Goal: Task Accomplishment & Management: Use online tool/utility

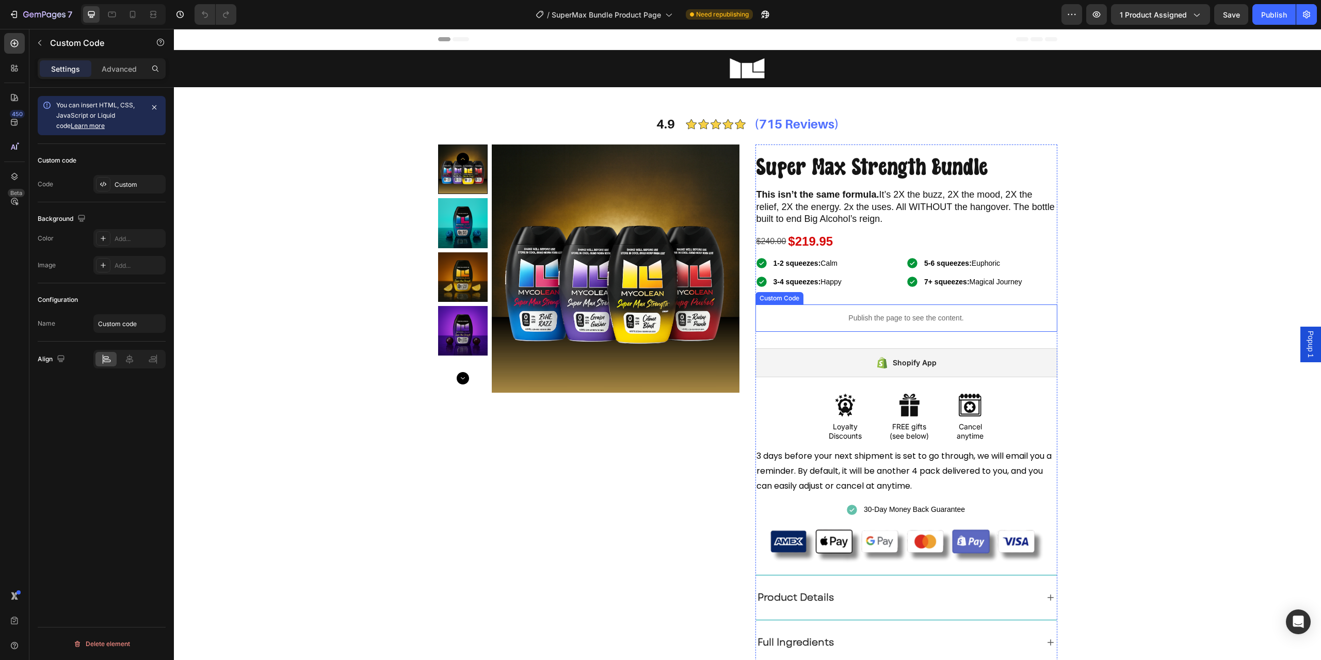
click at [798, 315] on p "Publish the page to see the content." at bounding box center [907, 318] width 302 height 11
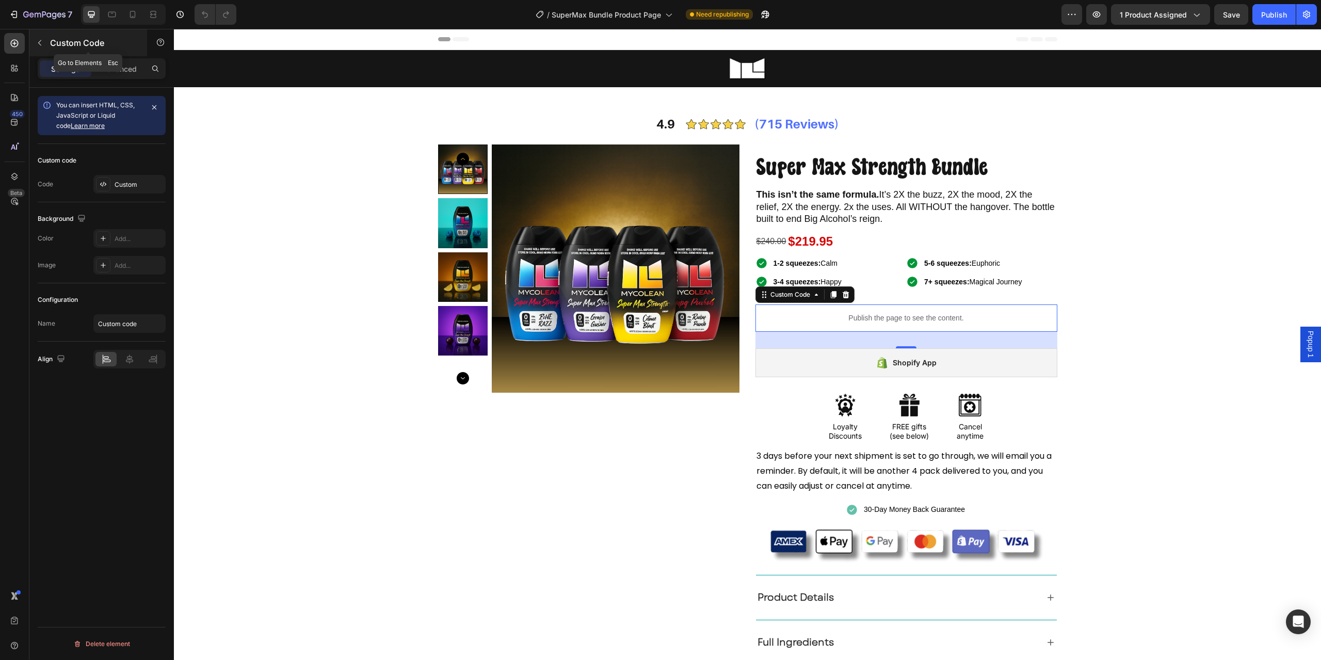
click at [35, 46] on button "button" at bounding box center [39, 43] width 17 height 17
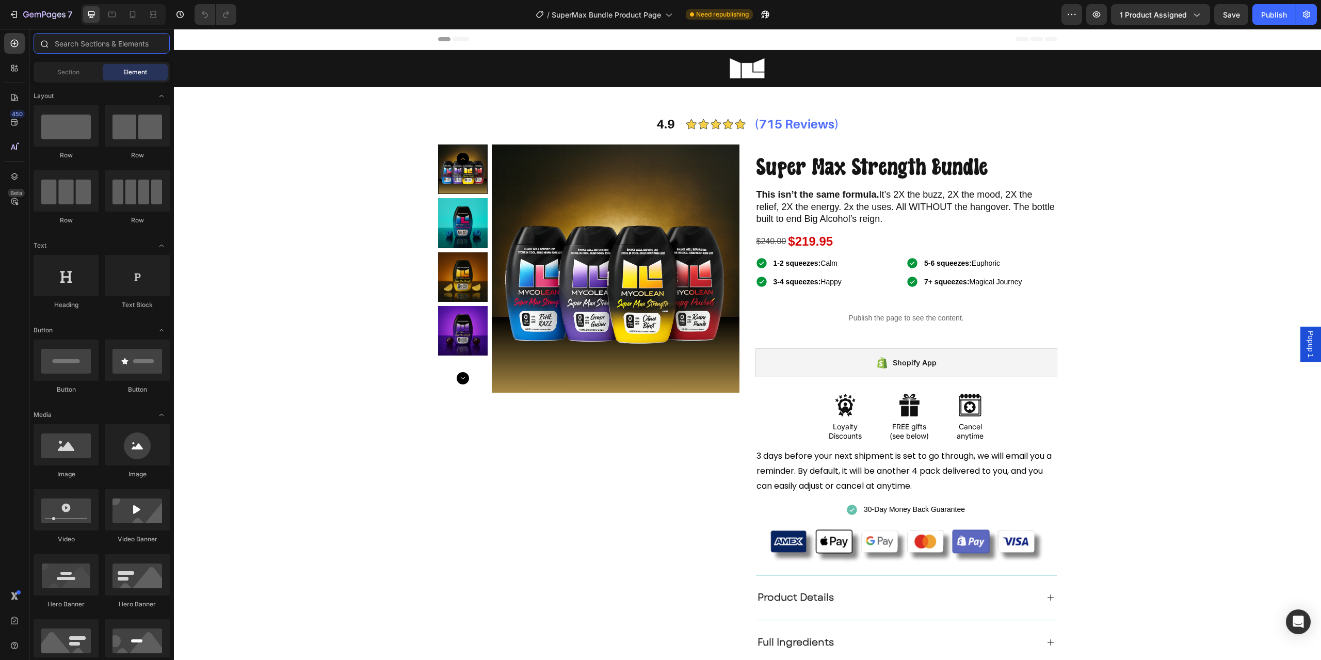
click at [81, 53] on input "text" at bounding box center [102, 43] width 136 height 21
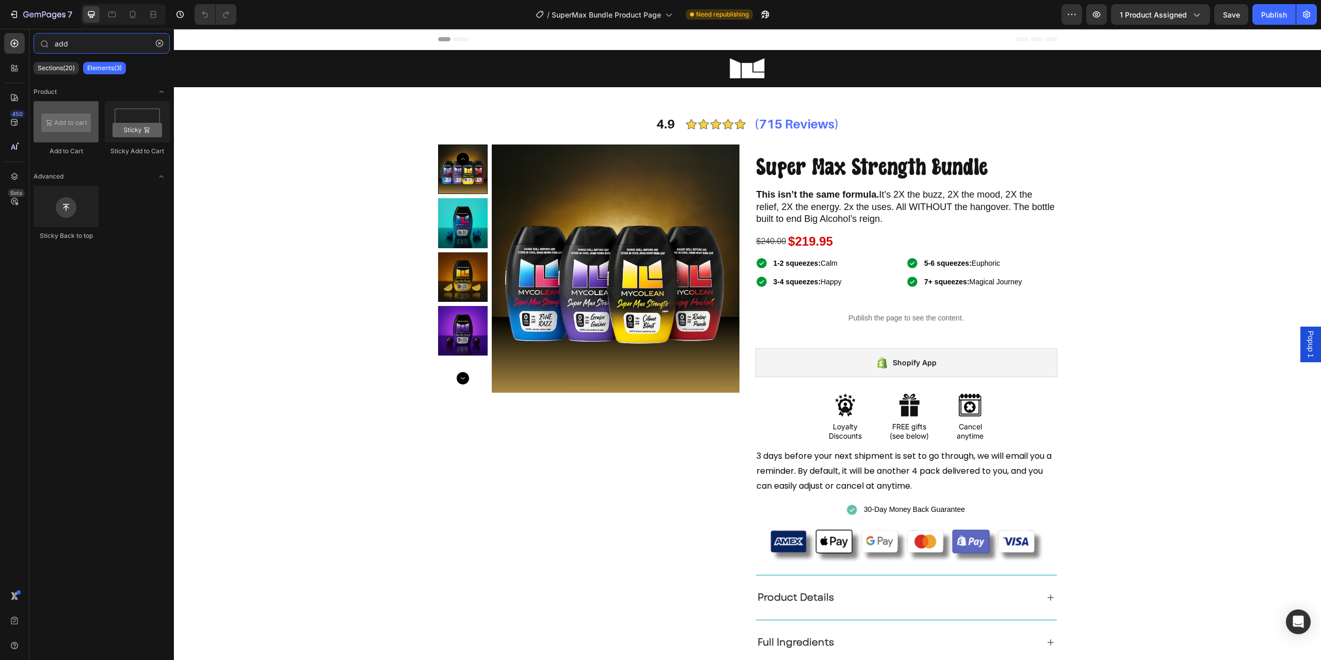
type input "add"
drag, startPoint x: 235, startPoint y: 152, endPoint x: 881, endPoint y: 390, distance: 688.1
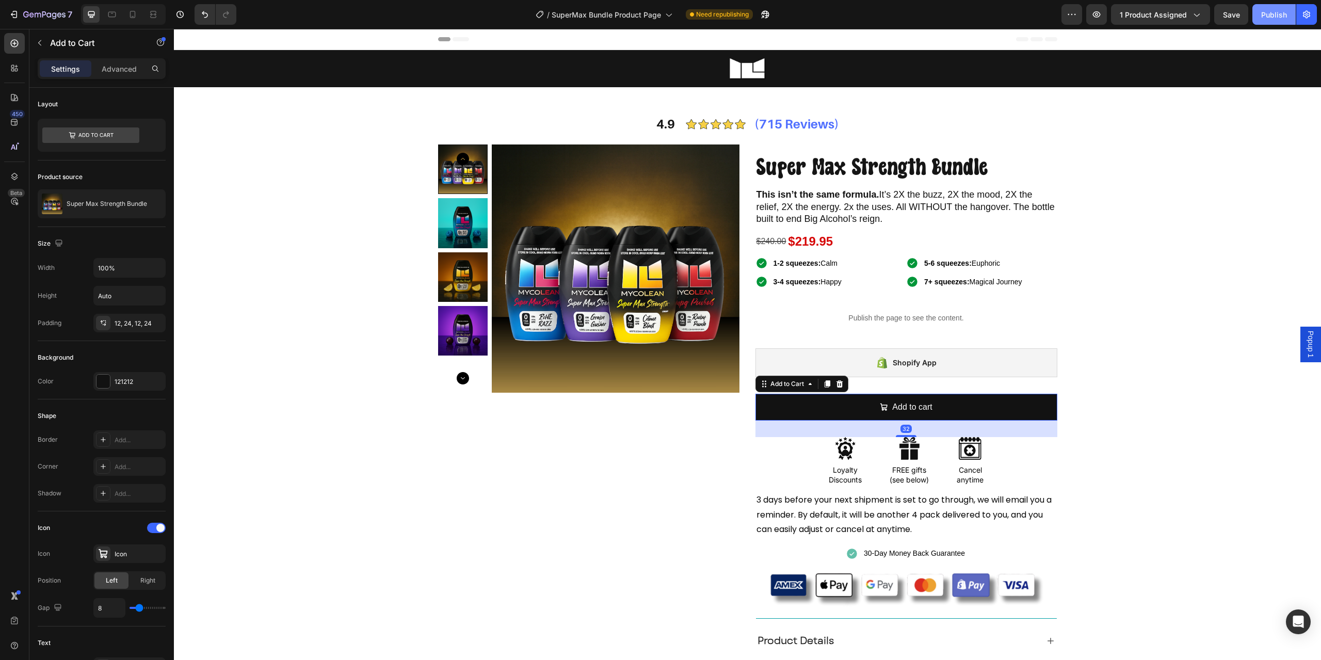
click at [1264, 11] on div "Publish" at bounding box center [1274, 14] width 26 height 11
click at [1106, 19] on button "button" at bounding box center [1096, 14] width 21 height 21
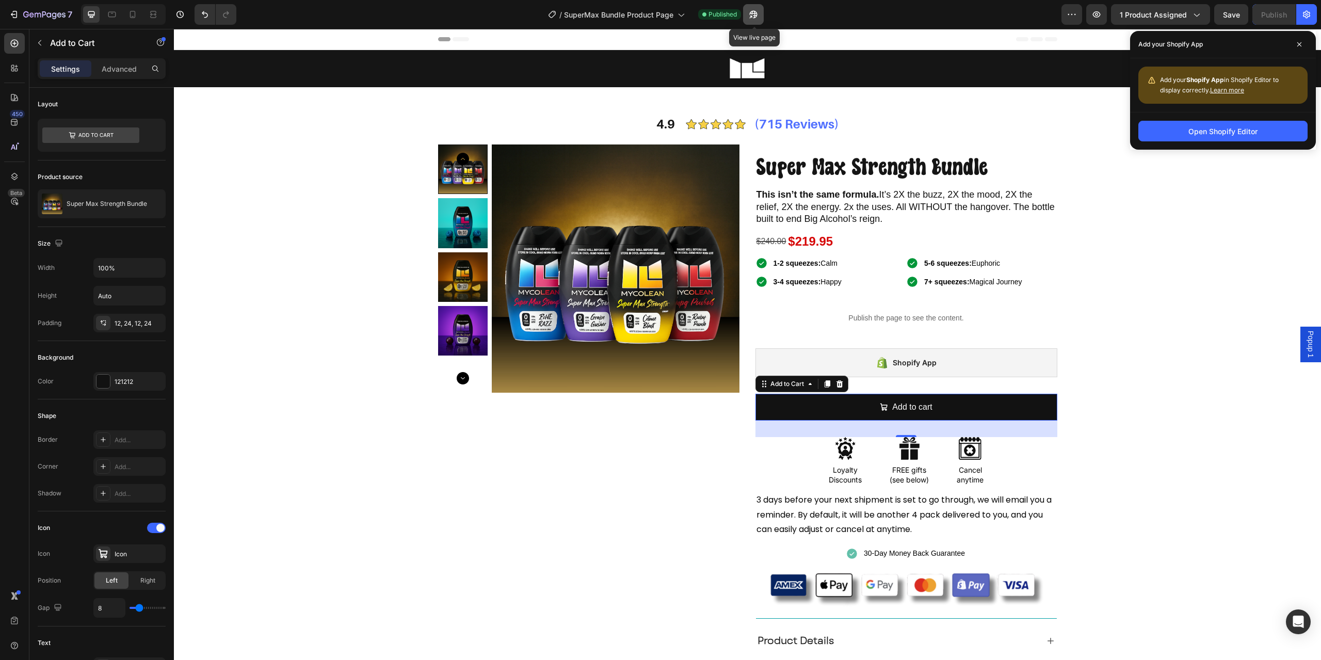
click at [749, 18] on icon "button" at bounding box center [753, 14] width 10 height 10
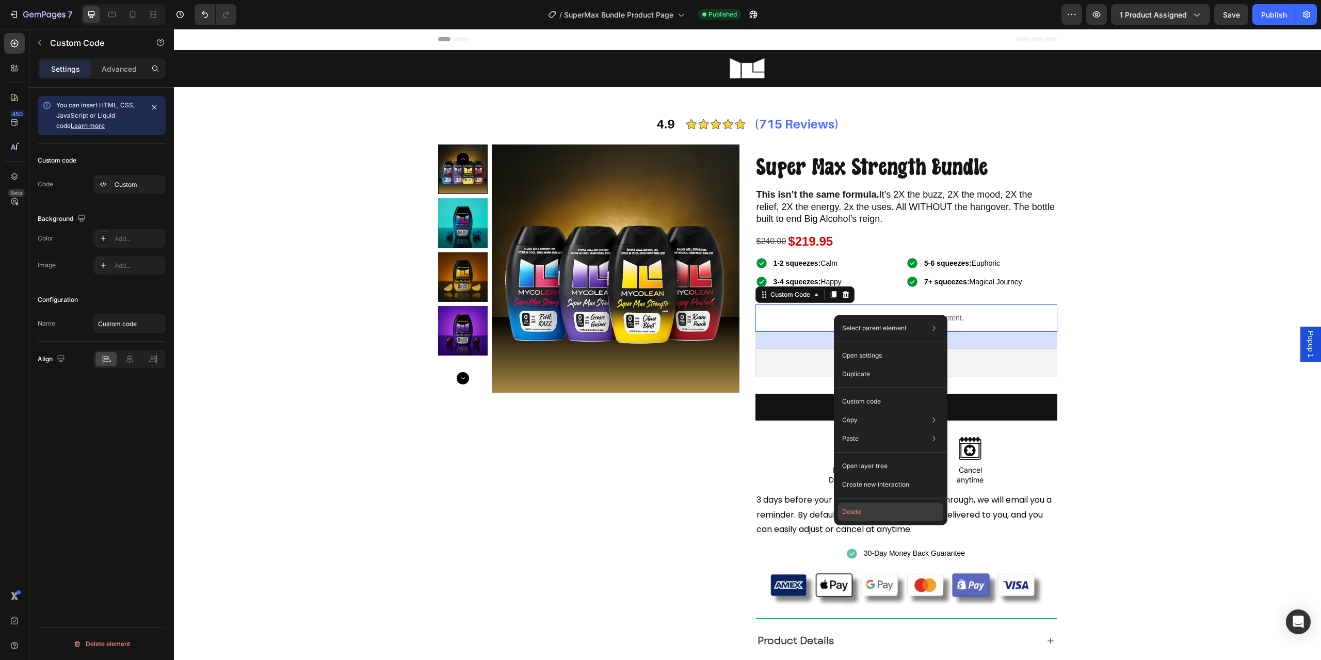
click at [909, 516] on button "Delete" at bounding box center [890, 512] width 105 height 19
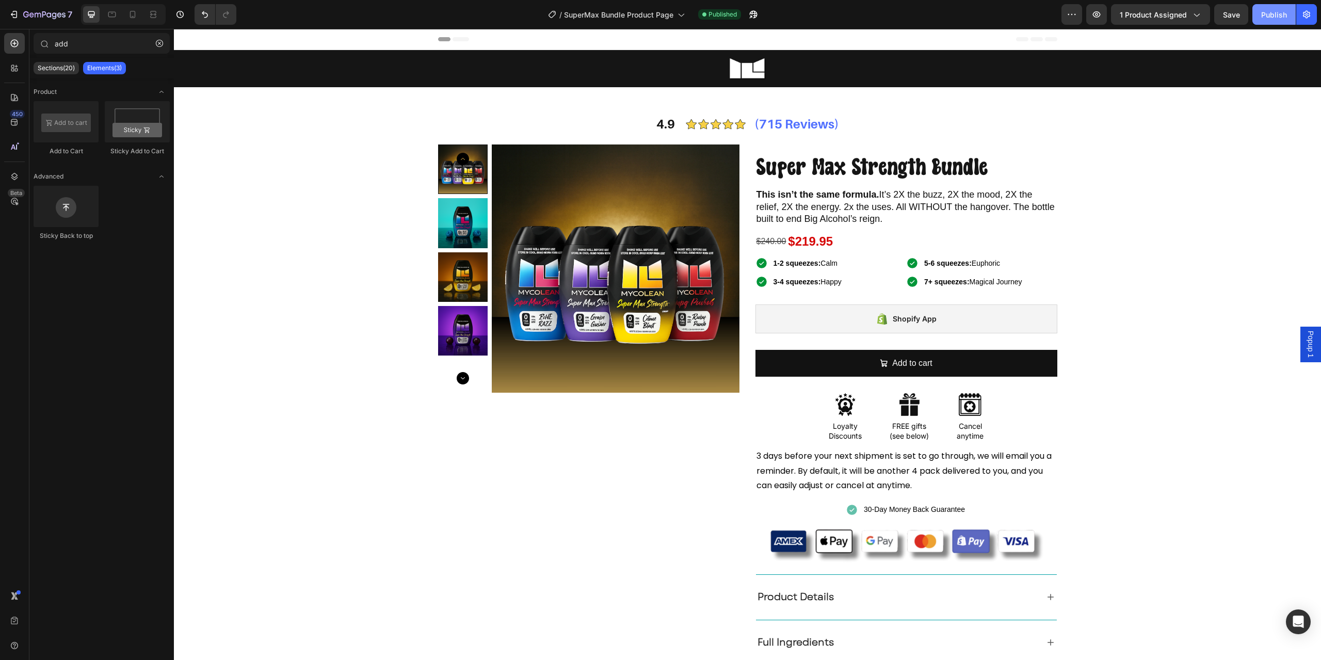
click at [1262, 11] on div "Publish" at bounding box center [1274, 14] width 26 height 11
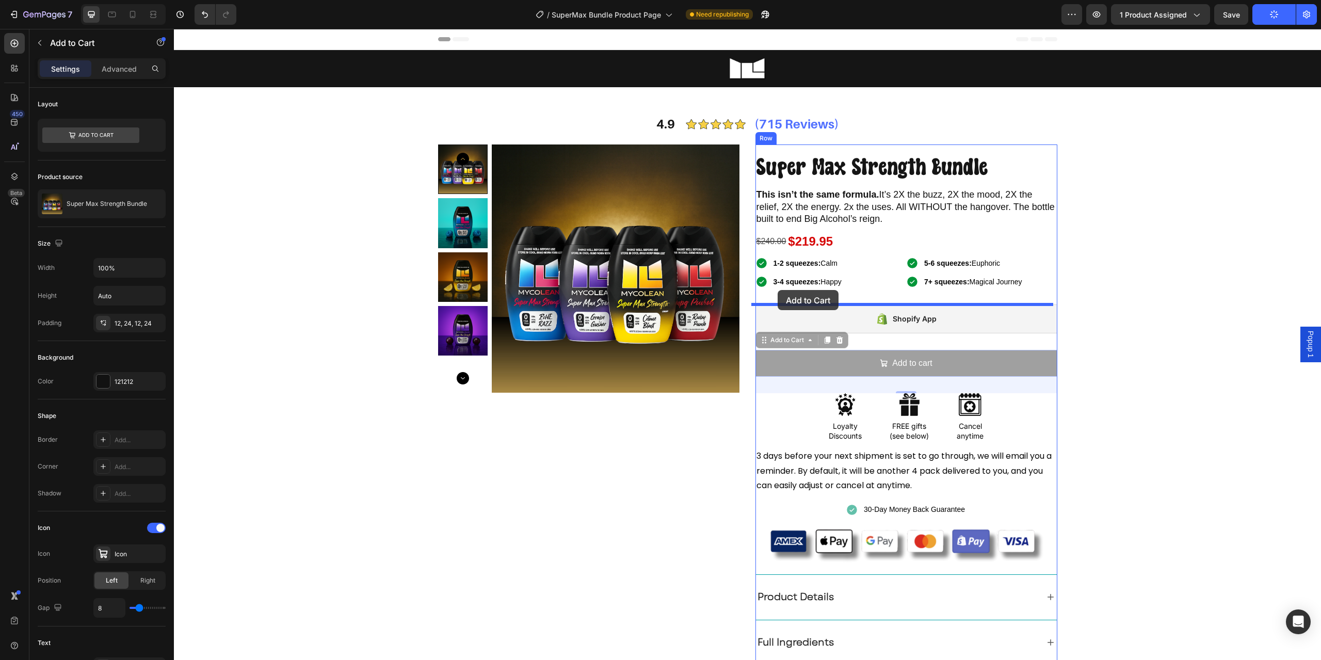
drag, startPoint x: 765, startPoint y: 344, endPoint x: 778, endPoint y: 290, distance: 55.7
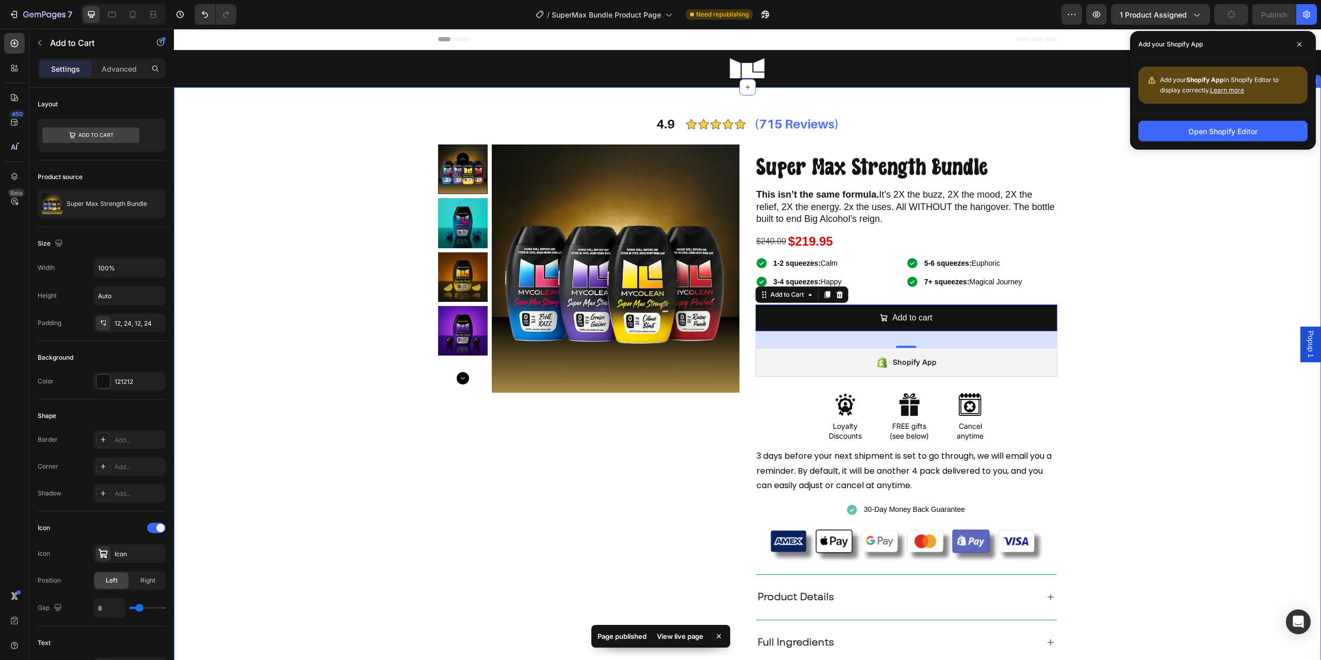
click at [1157, 269] on div "4.9 Text Block Image (715 Reviews) Text Block Row Product Images Super Max Stre…" at bounding box center [748, 411] width 1132 height 598
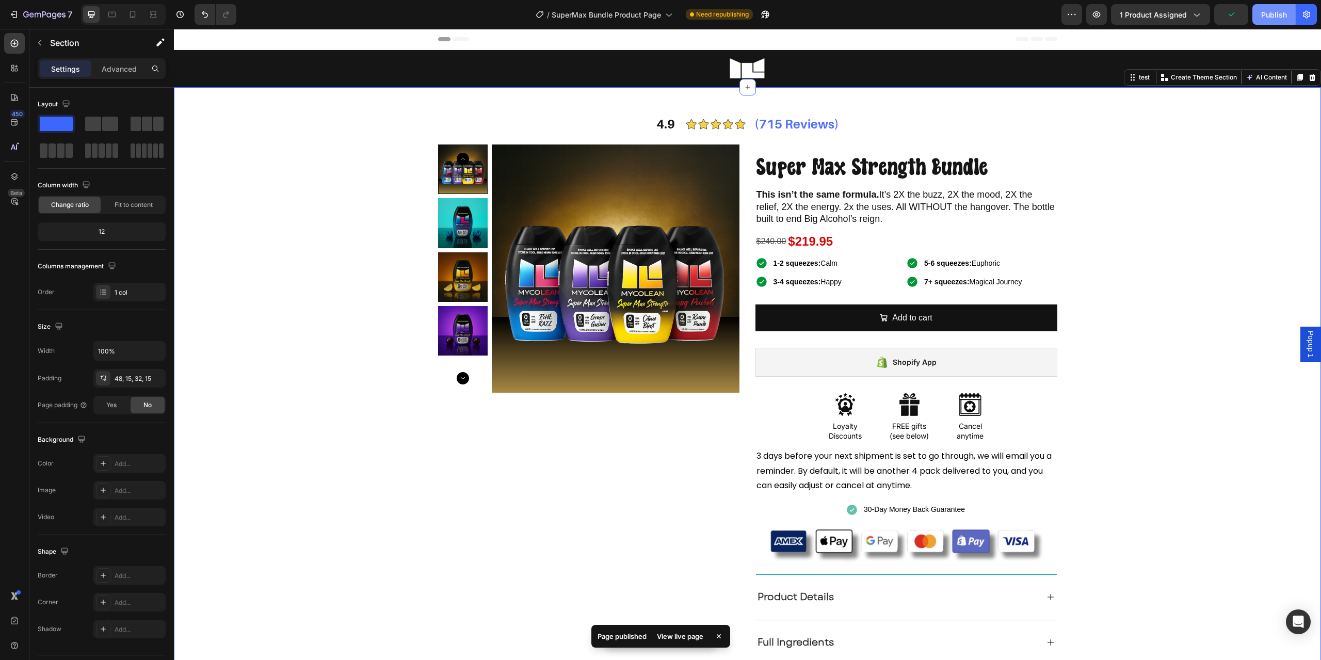
click at [1267, 10] on div "Publish" at bounding box center [1274, 14] width 26 height 11
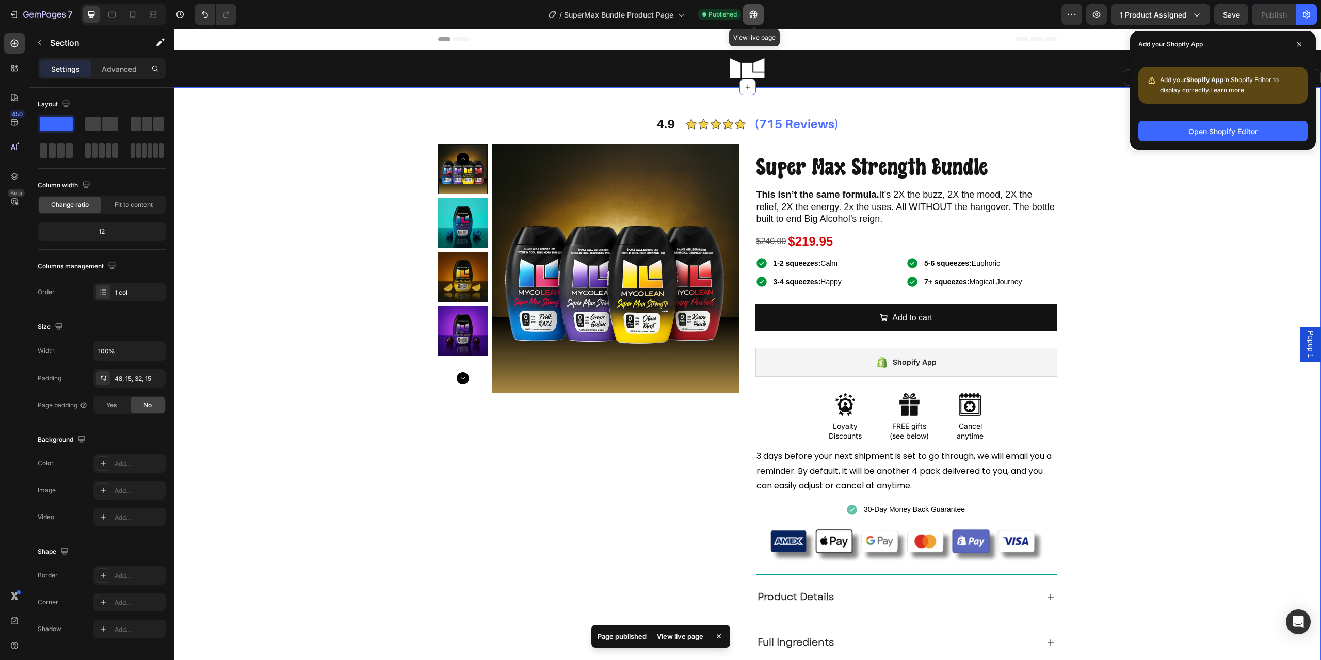
click at [757, 14] on icon "button" at bounding box center [753, 14] width 10 height 10
